Goal: Check status: Check status

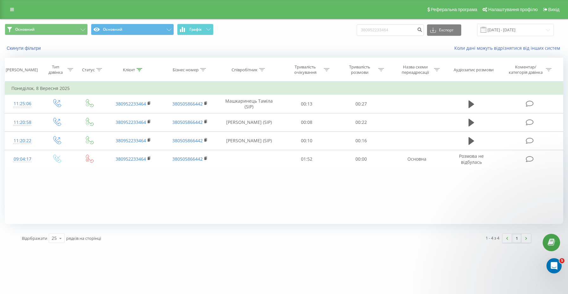
click at [529, 29] on div "Основний Основний Графік 380952233464 Експорт .csv .xls .xlsx [DATE] - [DATE]" at bounding box center [284, 29] width 568 height 21
click at [415, 36] on input "380952233464" at bounding box center [390, 29] width 67 height 11
click at [31, 51] on button "Скинути фільтри" at bounding box center [24, 48] width 39 height 6
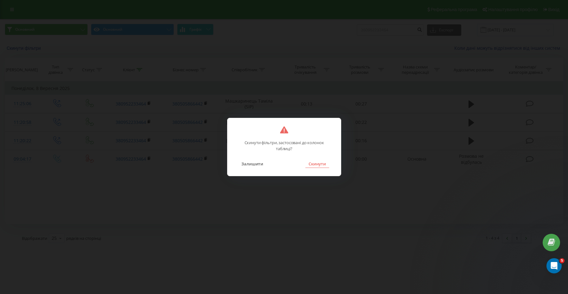
click at [311, 164] on button "Скинути" at bounding box center [318, 164] width 24 height 8
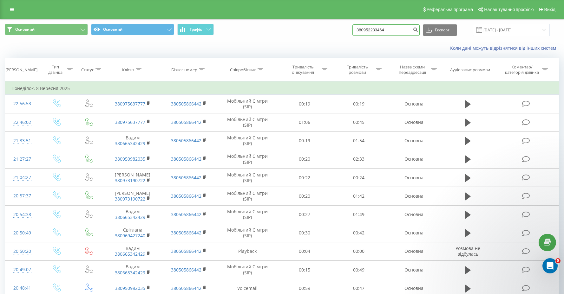
click at [418, 32] on input "380952233464" at bounding box center [385, 29] width 67 height 11
click at [418, 31] on icon "submit" at bounding box center [414, 29] width 5 height 4
click at [514, 36] on input "[DATE] - [DATE]" at bounding box center [511, 30] width 77 height 12
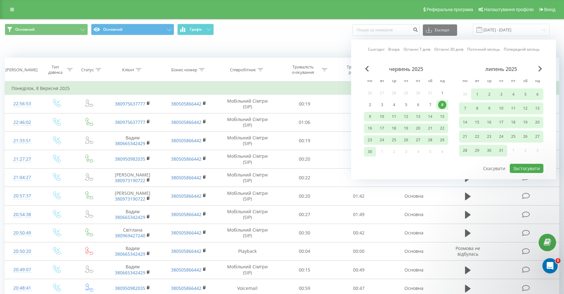
click at [542, 72] on div "липень 2025" at bounding box center [501, 69] width 84 height 6
click at [541, 72] on span "Next Month" at bounding box center [540, 69] width 4 height 6
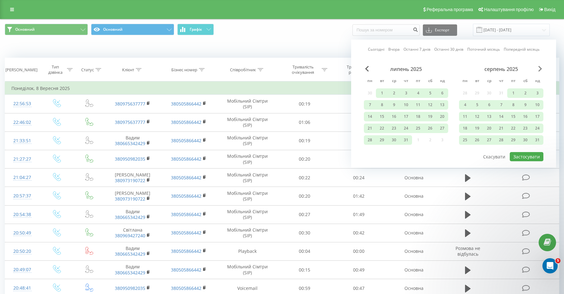
click at [541, 72] on span "Next Month" at bounding box center [540, 69] width 4 height 6
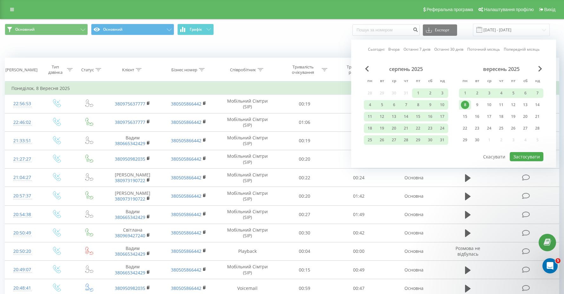
click at [476, 140] on div "вересень 2025 пн вт ср чт пт сб нд 1 2 3 4 5 6 7 8 9 10 11 12 13 14 15 16 17 18…" at bounding box center [501, 106] width 84 height 81
click at [478, 133] on div "23" at bounding box center [477, 128] width 8 height 8
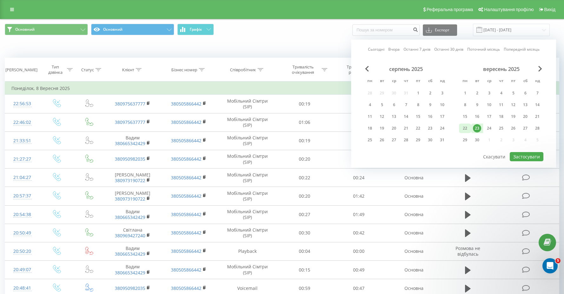
click at [466, 133] on div "22" at bounding box center [465, 128] width 8 height 8
click at [521, 161] on button "Застосувати" at bounding box center [526, 156] width 34 height 9
type input "[DATE] - [DATE]"
